Goal: Information Seeking & Learning: Learn about a topic

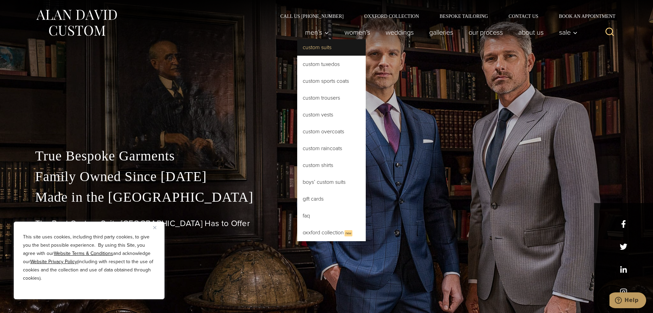
click at [340, 45] on link "Custom Suits" at bounding box center [331, 47] width 69 height 16
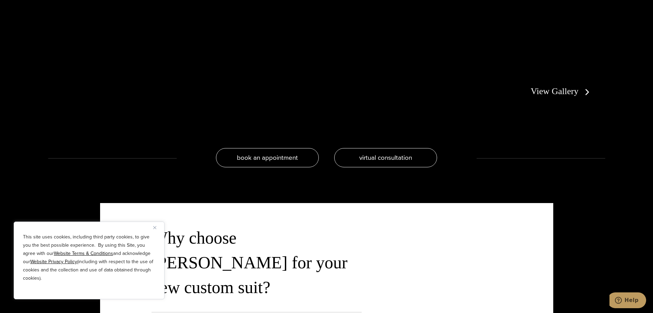
scroll to position [1612, 0]
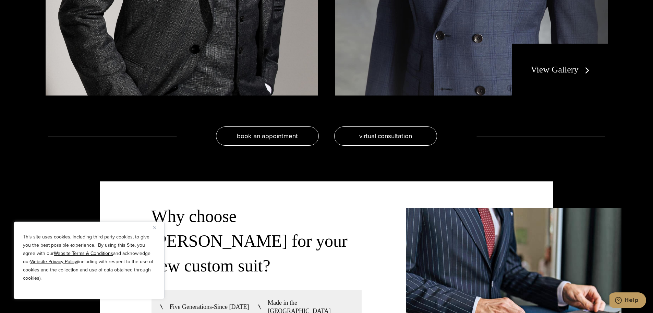
click at [153, 227] on img "Close" at bounding box center [154, 227] width 3 height 3
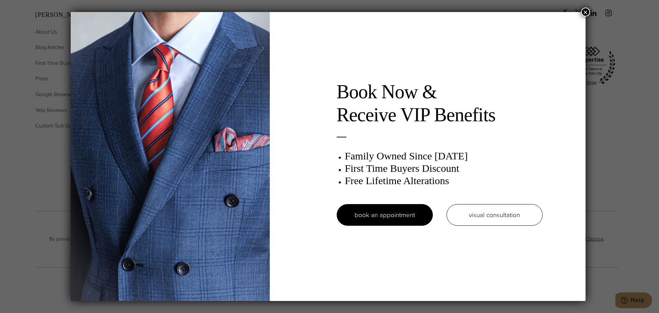
scroll to position [0, 0]
